Goal: Information Seeking & Learning: Find specific fact

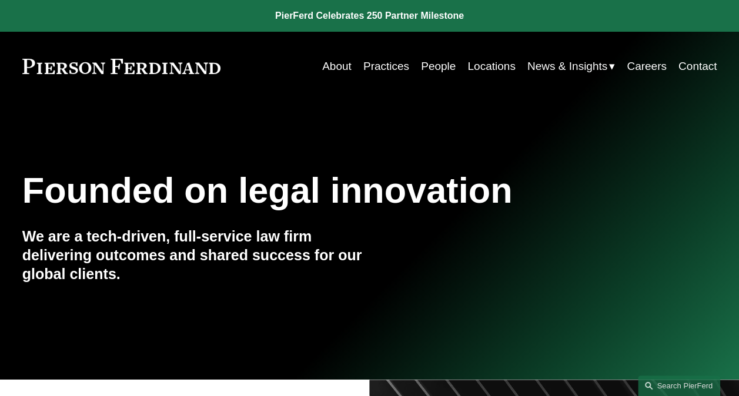
click at [442, 67] on link "People" at bounding box center [438, 66] width 35 height 22
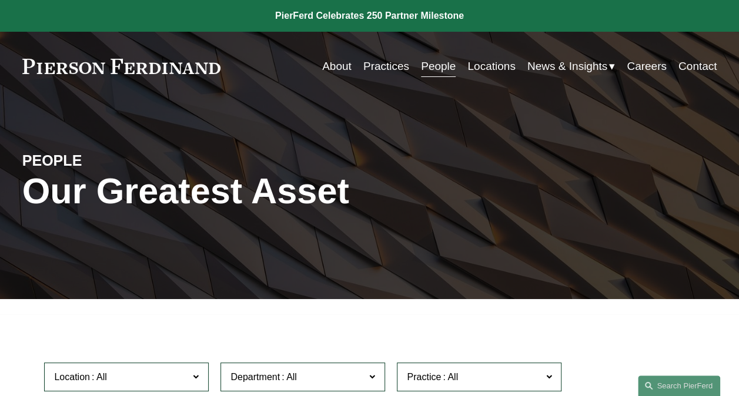
click at [672, 384] on link "Search this site" at bounding box center [679, 386] width 82 height 21
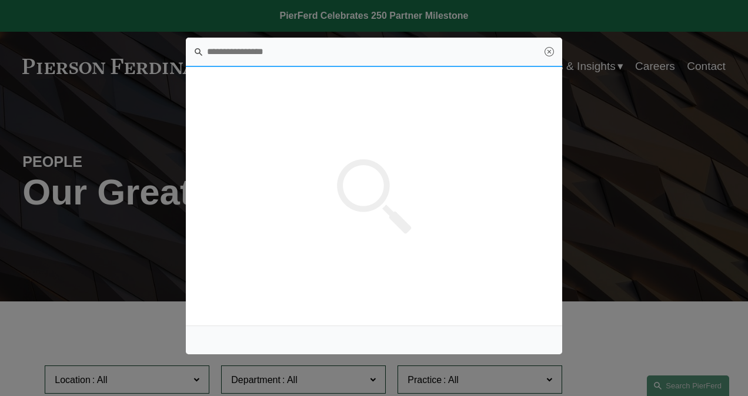
click at [296, 52] on input "Search this site" at bounding box center [374, 52] width 376 height 29
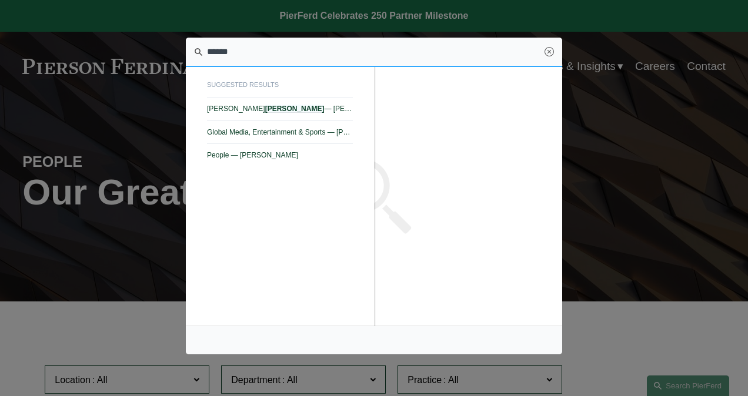
click at [289, 104] on link "Steven S. Sidman — Pierson Ferdinand LLP" at bounding box center [280, 109] width 146 height 23
type input "******"
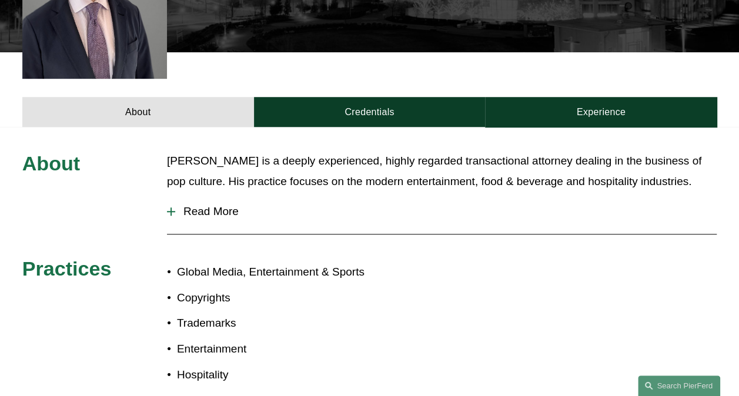
scroll to position [433, 0]
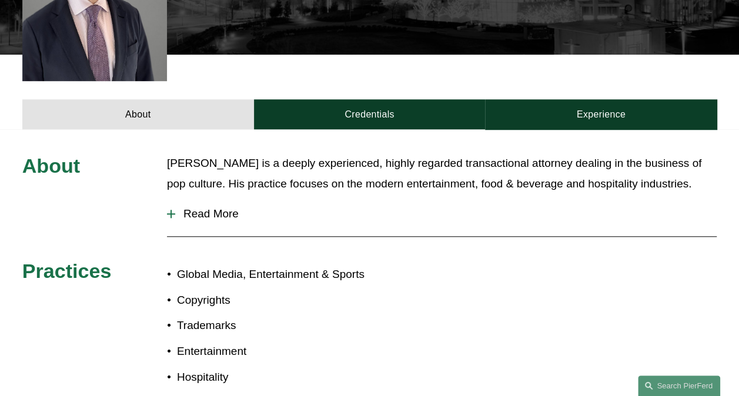
click at [572, 99] on link "Experience" at bounding box center [601, 114] width 232 height 30
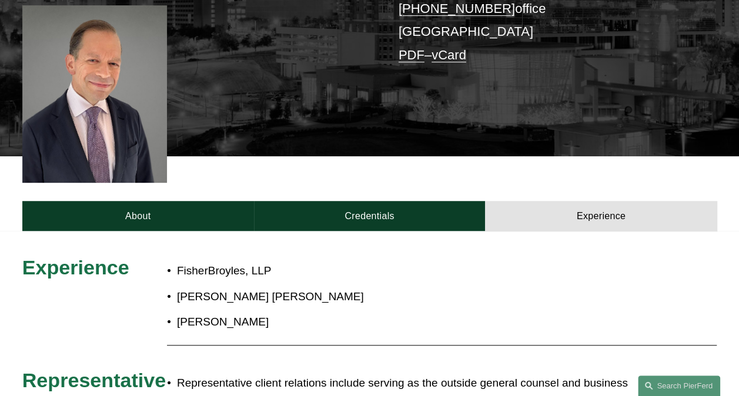
scroll to position [205, 0]
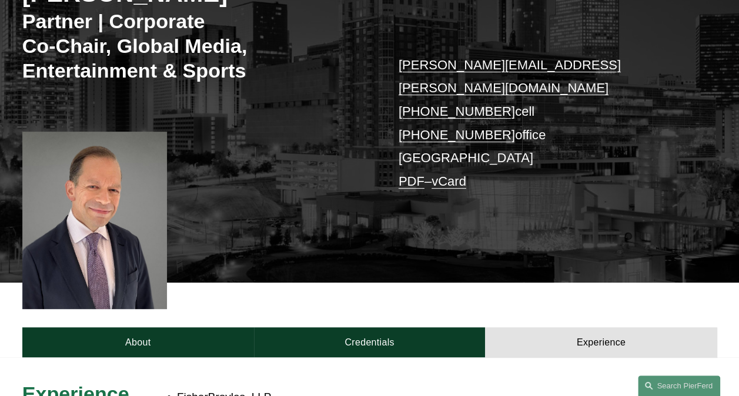
click at [372, 328] on link "Credentials" at bounding box center [370, 343] width 232 height 30
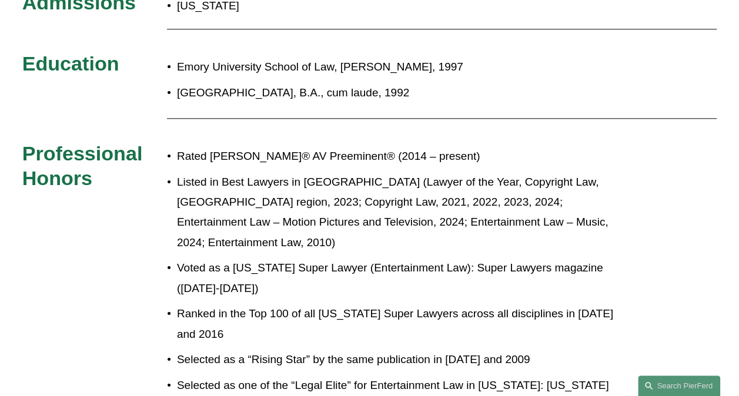
scroll to position [616, 0]
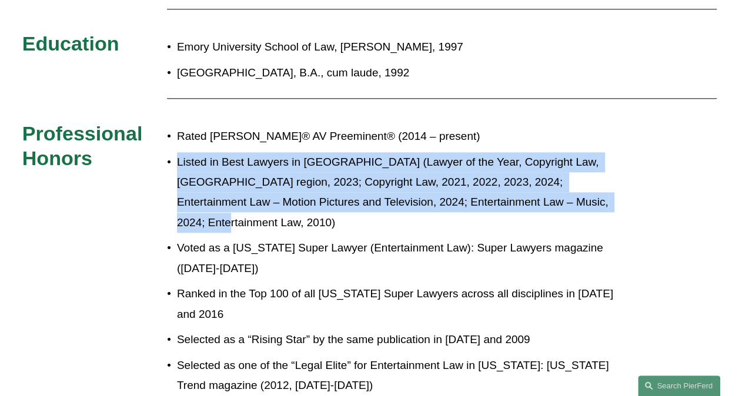
drag, startPoint x: 565, startPoint y: 185, endPoint x: 176, endPoint y: 149, distance: 390.5
click at [177, 152] on p "Listed in Best Lawyers in [GEOGRAPHIC_DATA] (Lawyer of the Year, Copyright Law,…" at bounding box center [404, 192] width 454 height 81
drag, startPoint x: 176, startPoint y: 149, endPoint x: 138, endPoint y: 193, distance: 58.4
click at [138, 193] on div "Admissions [US_STATE] Education [GEOGRAPHIC_DATA], [PERSON_NAME], 1997 [GEOGRAP…" at bounding box center [369, 186] width 739 height 432
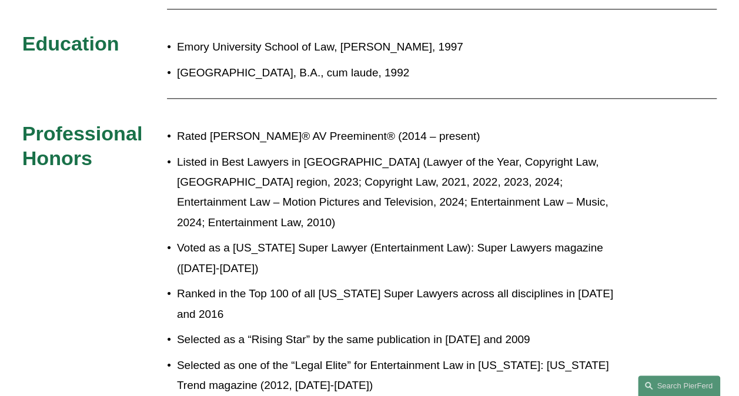
click at [177, 126] on p "Rated [PERSON_NAME]® AV Preeminent® (2014 – present)" at bounding box center [404, 136] width 454 height 20
drag, startPoint x: 165, startPoint y: 116, endPoint x: 185, endPoint y: 119, distance: 20.1
click at [185, 119] on div "Admissions [US_STATE] Education [GEOGRAPHIC_DATA], [PERSON_NAME], 1997 [GEOGRAP…" at bounding box center [369, 186] width 739 height 432
drag, startPoint x: 185, startPoint y: 119, endPoint x: 151, endPoint y: 141, distance: 40.3
click at [150, 144] on h3 "Professional Honors" at bounding box center [94, 145] width 145 height 49
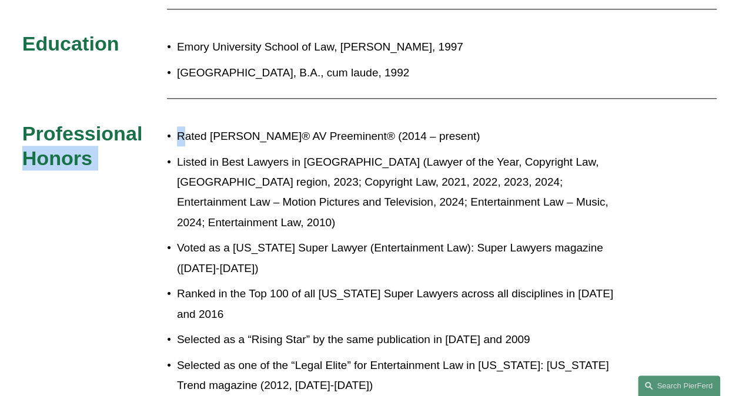
click at [161, 139] on h3 "Professional Honors" at bounding box center [94, 145] width 145 height 49
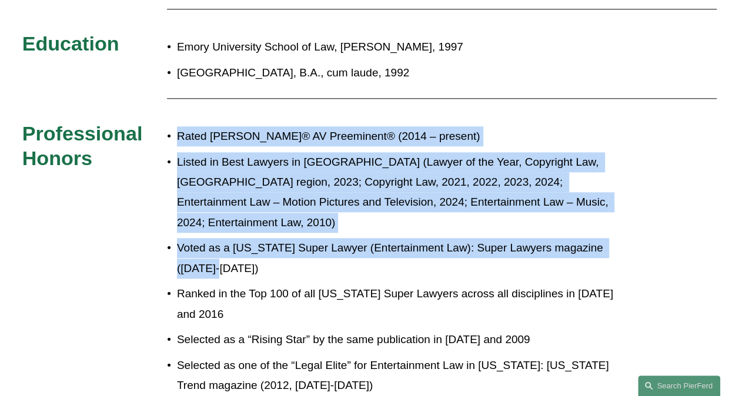
drag, startPoint x: 178, startPoint y: 119, endPoint x: 206, endPoint y: 222, distance: 106.6
click at [206, 222] on ul "Rated [PERSON_NAME]® AV Preeminent® (2014 – present) Listed in Best Lawyers in …" at bounding box center [399, 260] width 464 height 269
copy ul "Rated [PERSON_NAME]® AV Preeminent® (2014 – present) Listed in Best Lawyers in …"
